Goal: Task Accomplishment & Management: Use online tool/utility

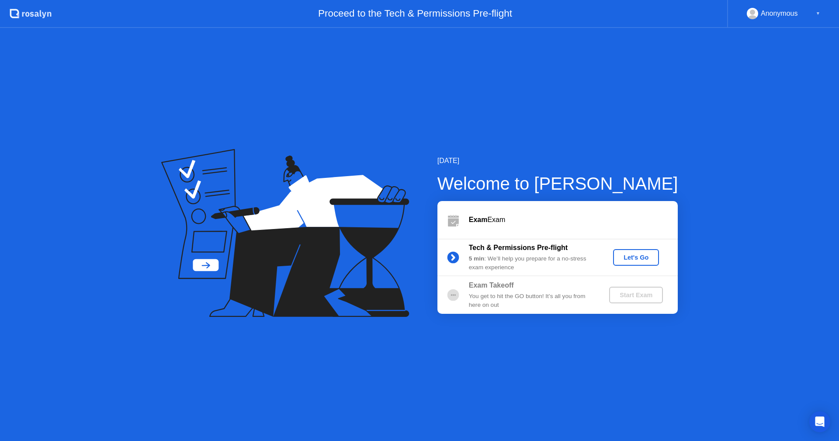
click at [635, 255] on div "Let's Go" at bounding box center [636, 257] width 39 height 7
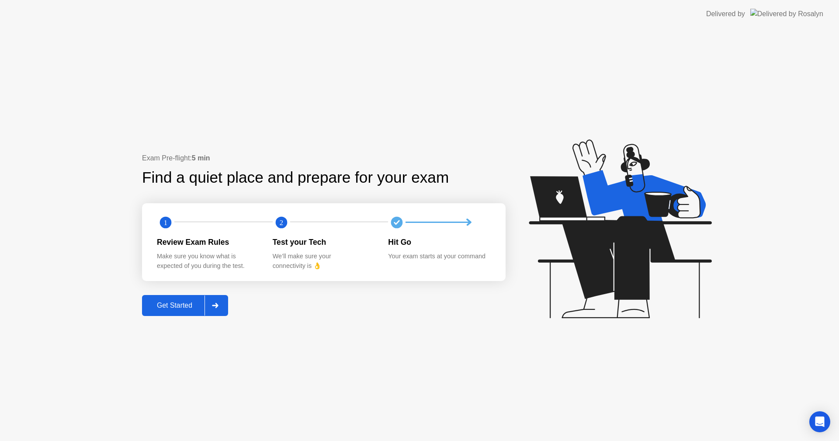
click at [173, 307] on div "Get Started" at bounding box center [175, 306] width 60 height 8
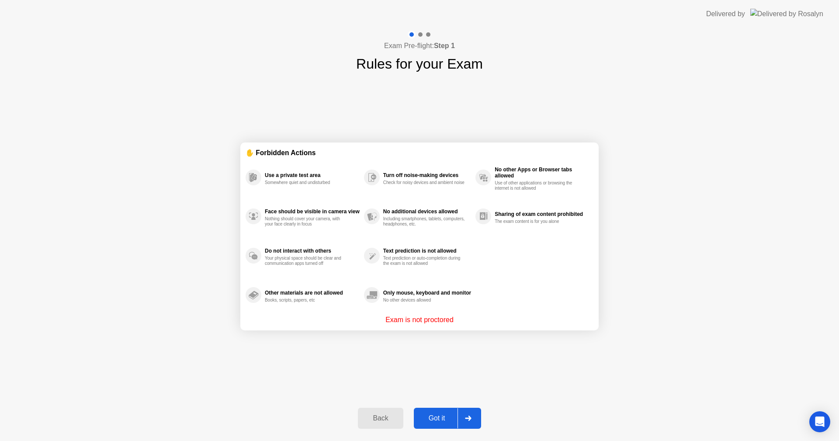
click at [434, 420] on div "Got it" at bounding box center [436, 418] width 41 height 8
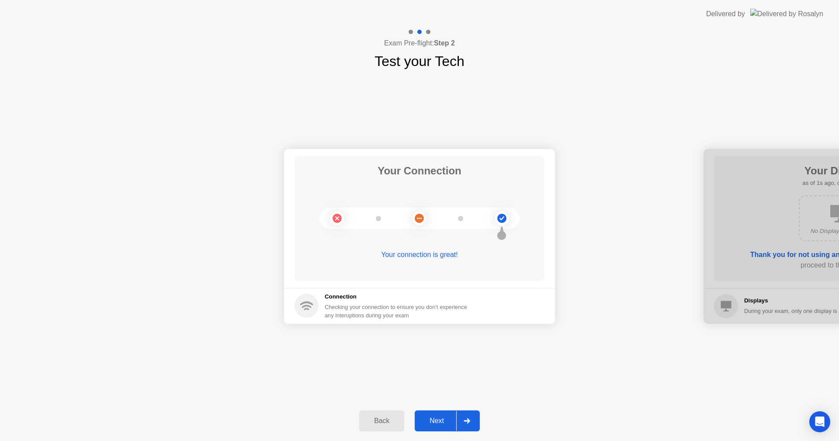
click at [433, 417] on div "Next" at bounding box center [436, 421] width 39 height 8
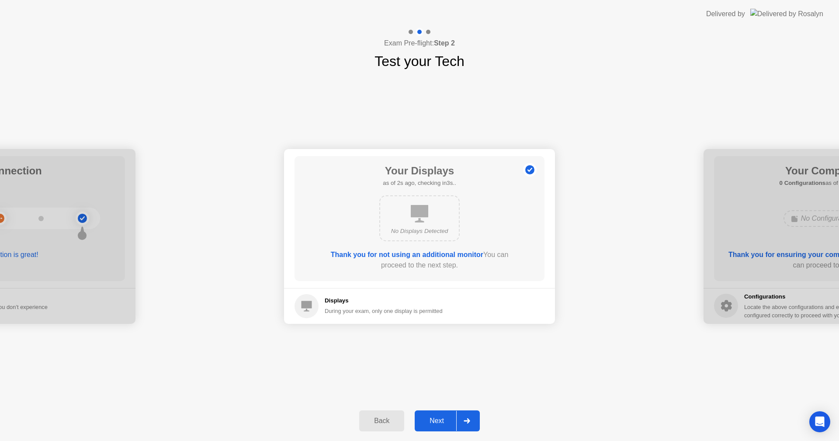
click at [440, 415] on button "Next" at bounding box center [447, 420] width 65 height 21
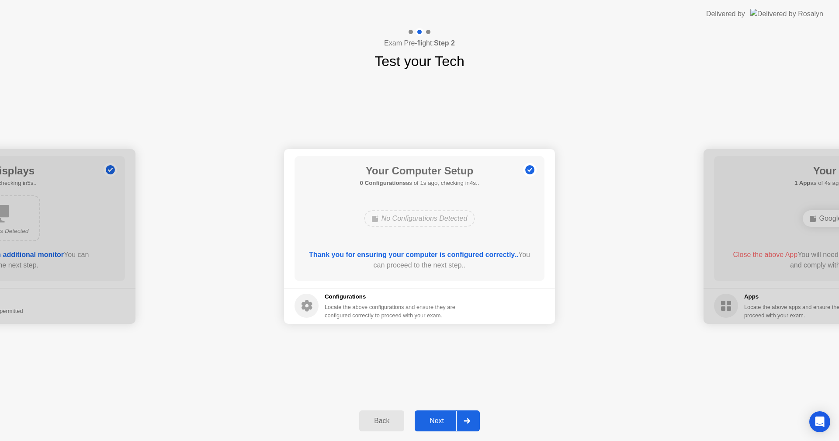
click at [440, 415] on button "Next" at bounding box center [447, 420] width 65 height 21
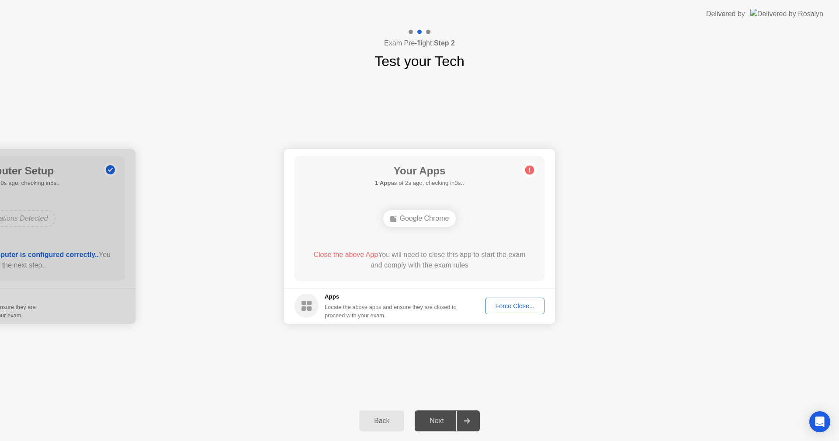
click at [311, 387] on div "Your Connection Your connection is great! Connection Checking your connection t…" at bounding box center [419, 236] width 839 height 329
click at [511, 304] on div "Force Close..." at bounding box center [514, 305] width 53 height 7
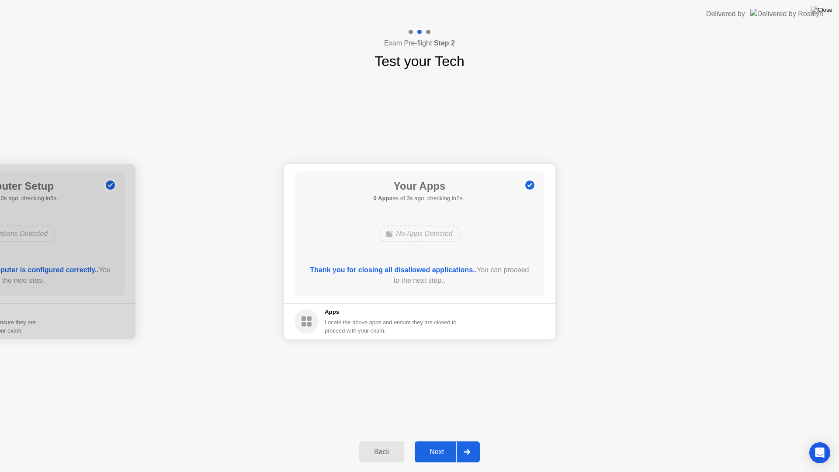
click at [438, 441] on div "Next" at bounding box center [436, 452] width 39 height 8
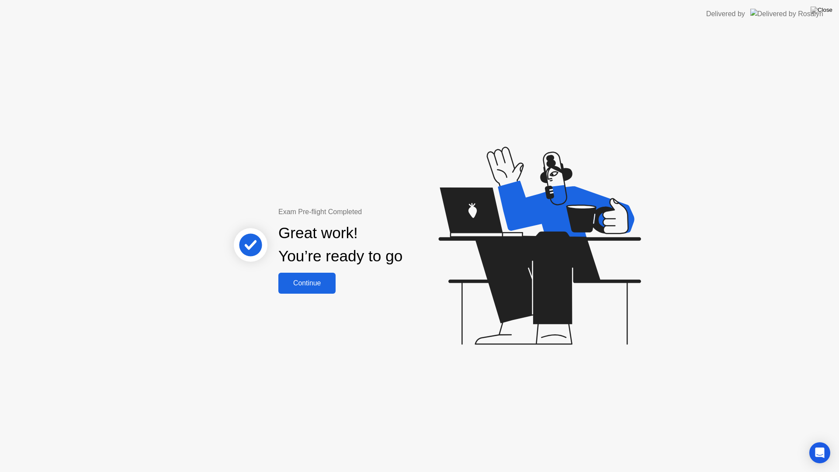
click at [318, 283] on div "Continue" at bounding box center [307, 283] width 52 height 8
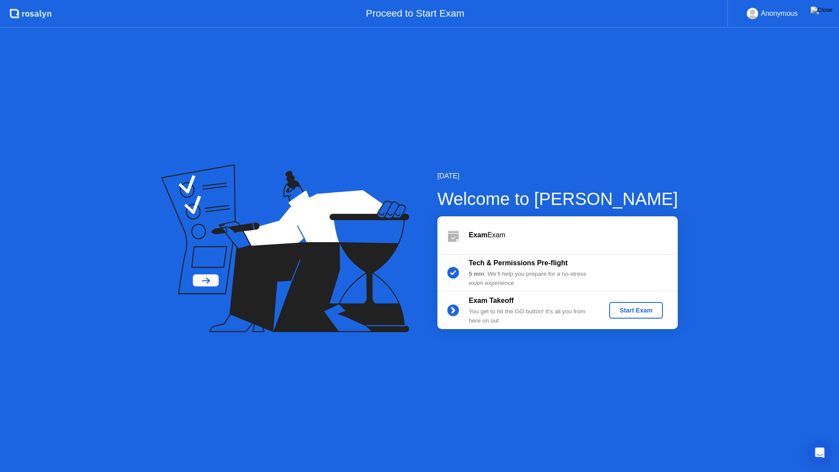
click at [635, 314] on div "Start Exam" at bounding box center [636, 310] width 47 height 7
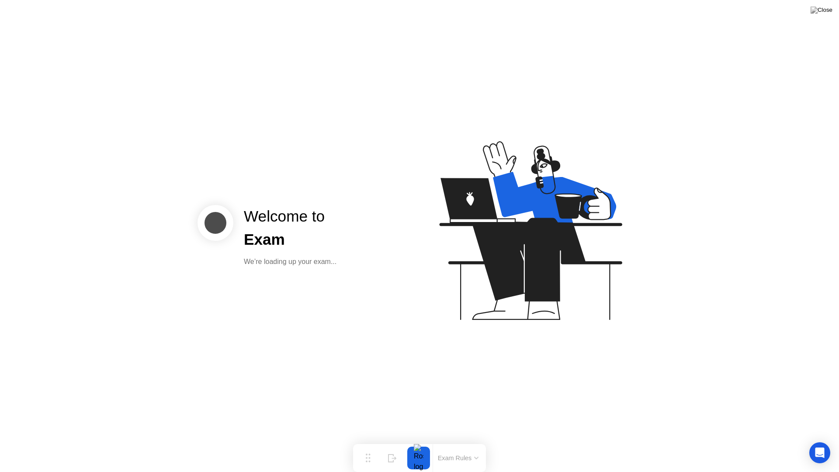
click at [420, 441] on div at bounding box center [418, 458] width 18 height 23
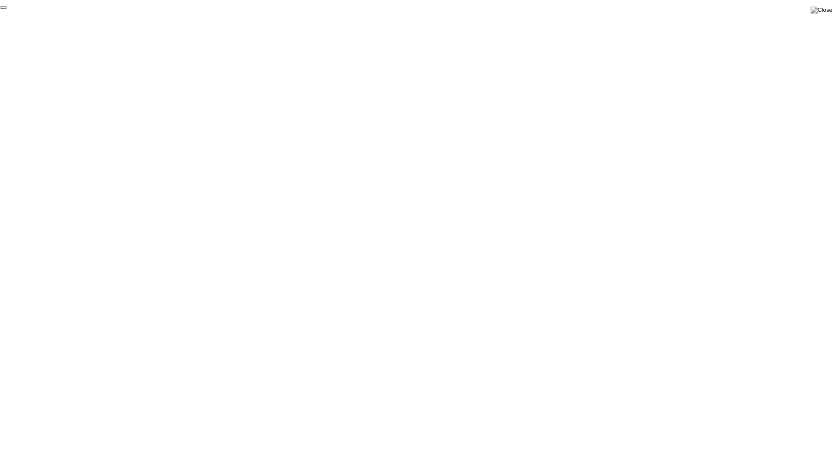
click at [7, 9] on button "End Proctoring Session" at bounding box center [3, 7] width 7 height 3
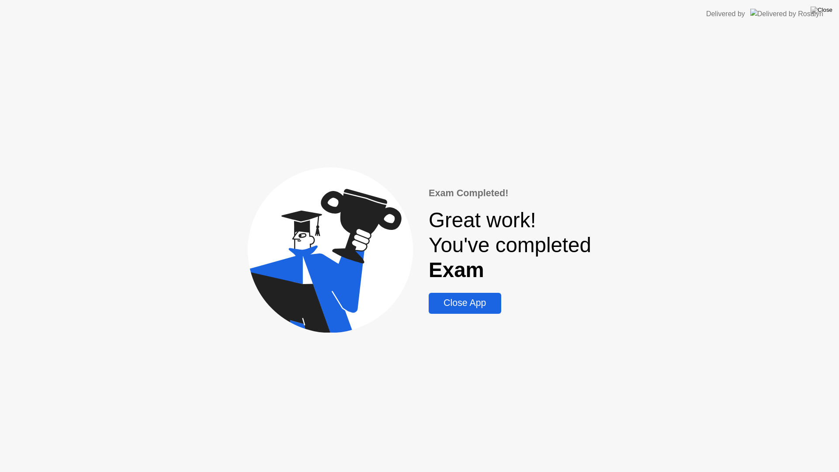
click at [472, 302] on div "Close App" at bounding box center [464, 303] width 67 height 11
